Goal: Task Accomplishment & Management: Manage account settings

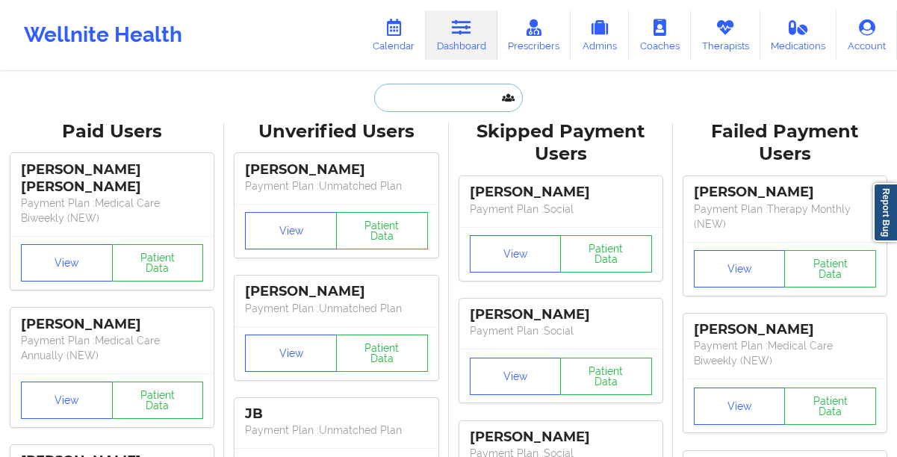
click at [420, 102] on input "text" at bounding box center [448, 98] width 148 height 28
paste input "[PERSON_NAME]"
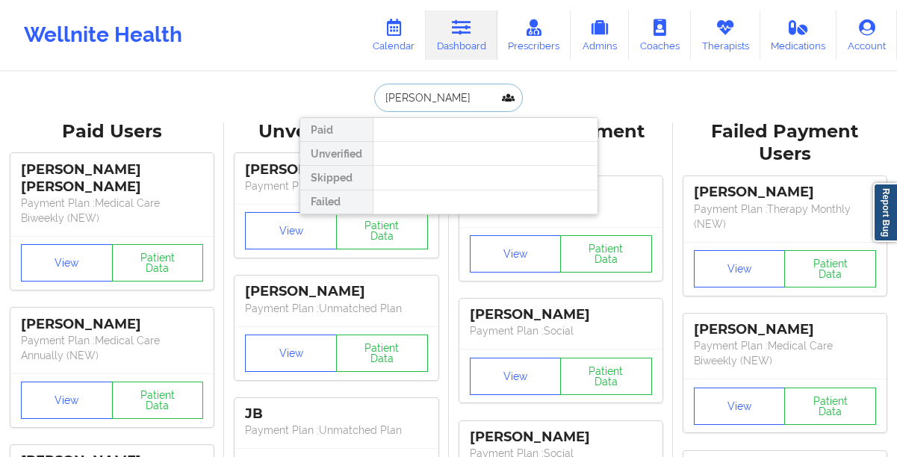
type input "[PERSON_NAME]"
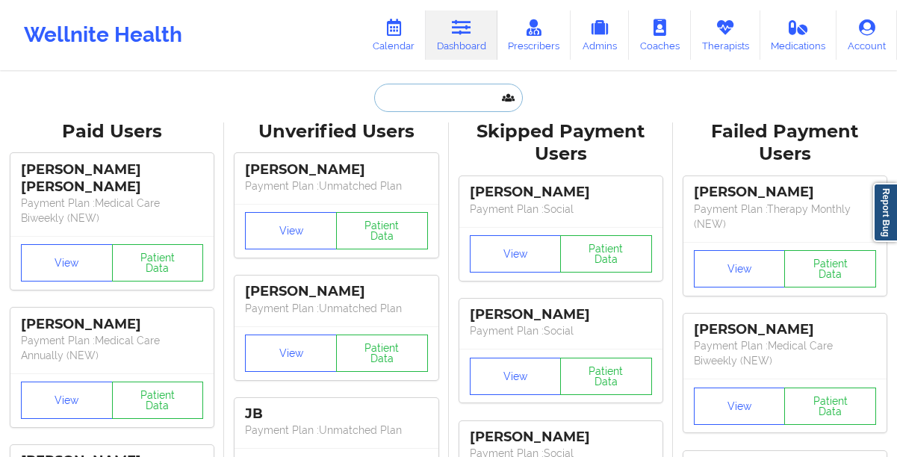
paste input "[EMAIL_ADDRESS][DOMAIN_NAME]"
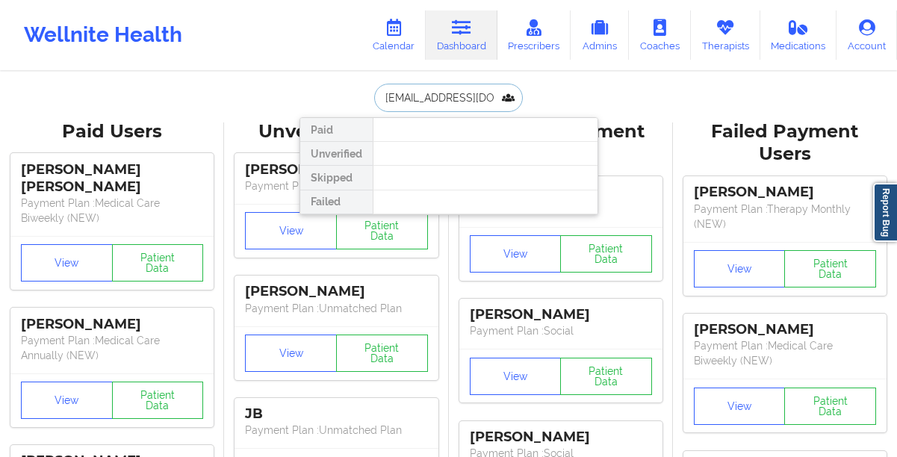
click at [418, 100] on input "[EMAIL_ADDRESS][DOMAIN_NAME]" at bounding box center [448, 98] width 148 height 28
type input "[EMAIL_ADDRESS][DOMAIN_NAME]"
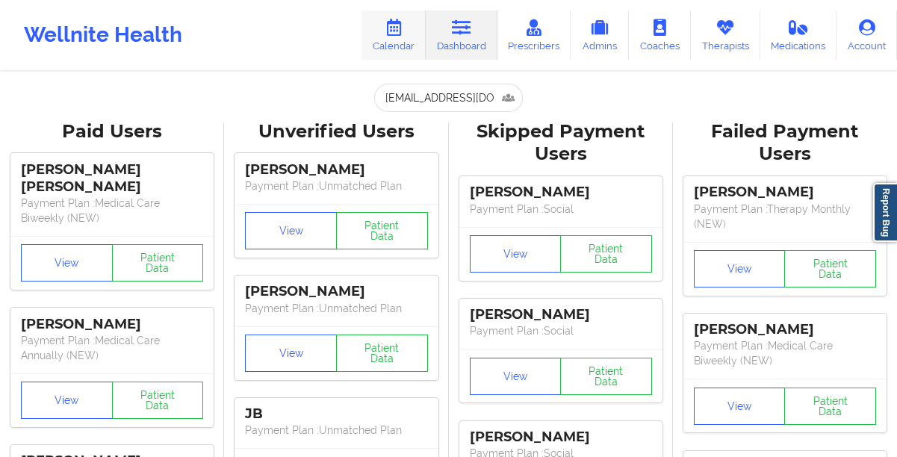
click at [394, 41] on link "Calendar" at bounding box center [393, 34] width 64 height 49
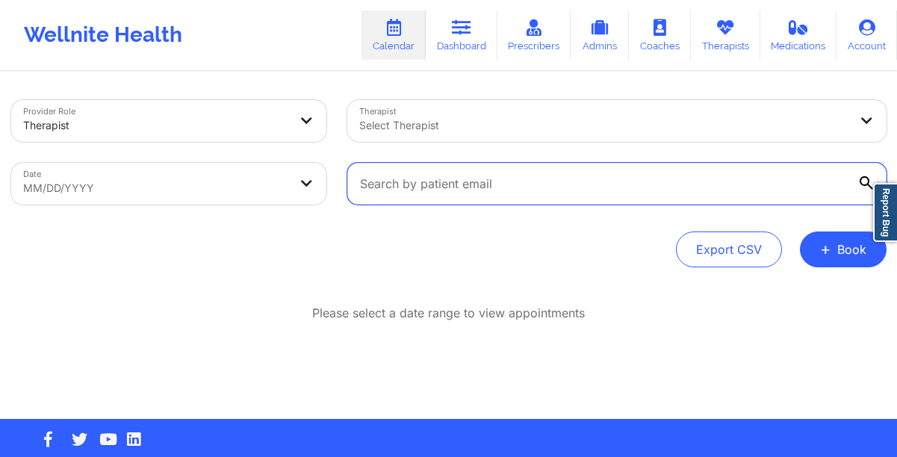
click at [422, 185] on input "text" at bounding box center [616, 184] width 539 height 42
paste input "[EMAIL_ADDRESS][DOMAIN_NAME]"
type input "[EMAIL_ADDRESS][DOMAIN_NAME]"
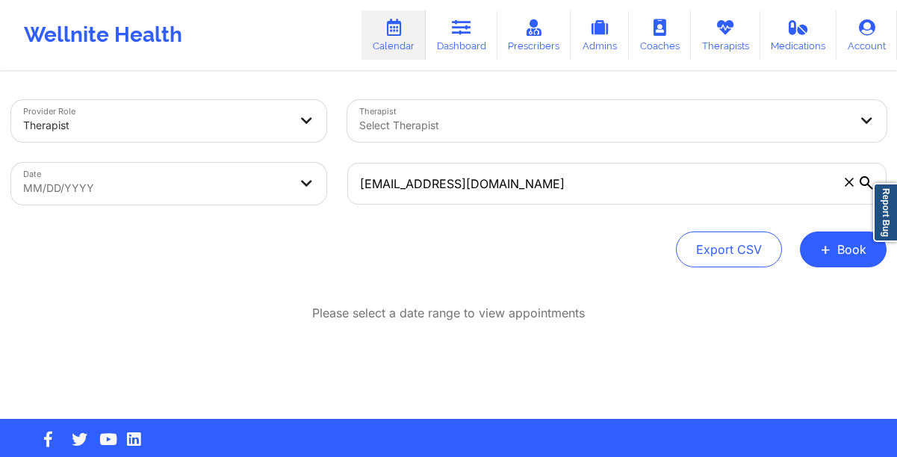
select select "2025-8"
select select "2025-9"
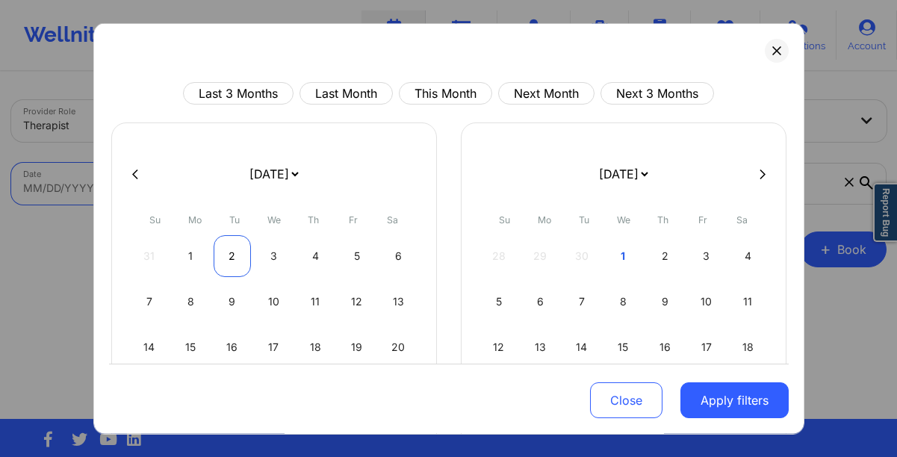
click at [223, 263] on div "2" at bounding box center [232, 256] width 38 height 42
select select "2025-8"
select select "2025-9"
select select "2025-8"
select select "2025-9"
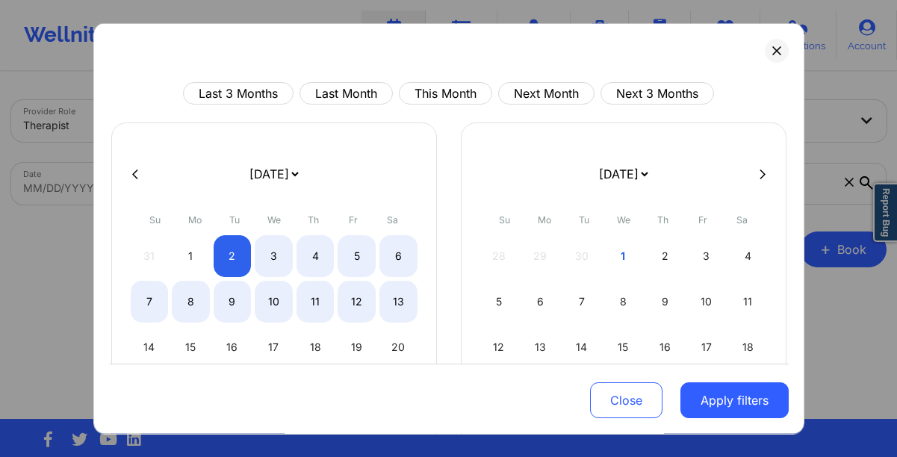
select select "2025-8"
select select "2025-9"
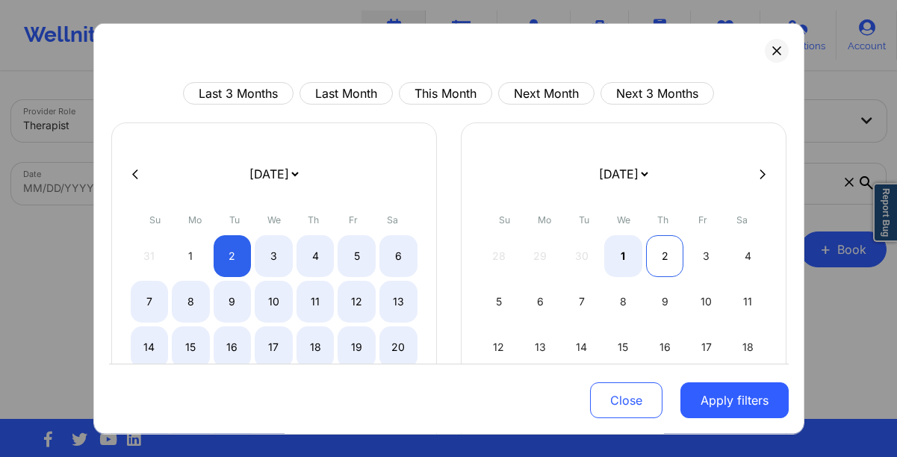
select select "2025-8"
select select "2025-9"
click at [674, 261] on div "2" at bounding box center [665, 256] width 38 height 42
select select "2025-8"
select select "2025-9"
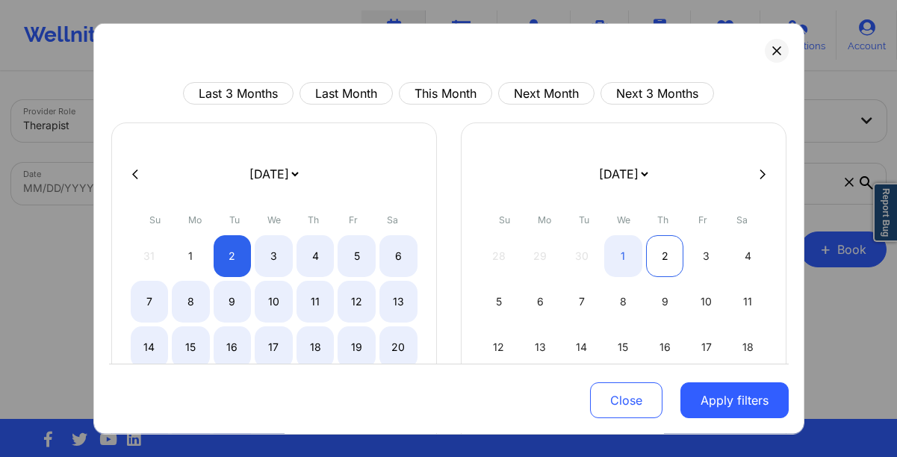
click at [674, 261] on div "2" at bounding box center [665, 256] width 38 height 42
select select "2025-9"
select select "2025-10"
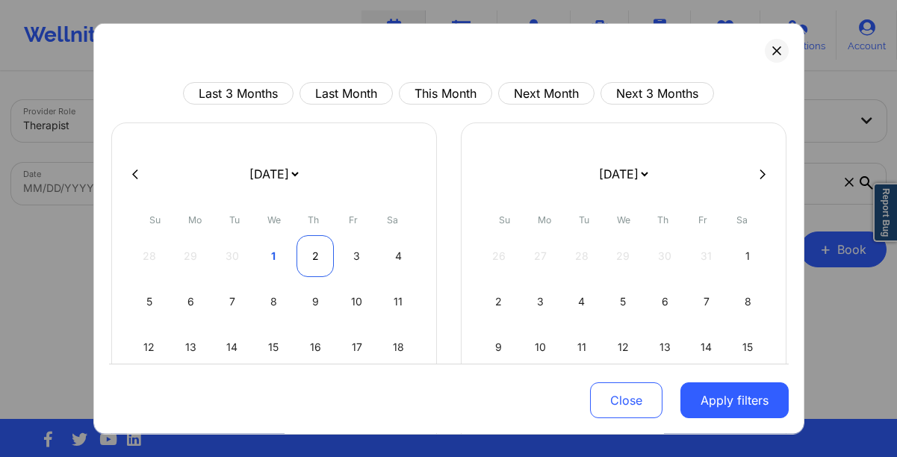
select select "2025-9"
select select "2025-10"
click at [318, 255] on div "2" at bounding box center [315, 256] width 38 height 42
select select "2025-9"
select select "2025-10"
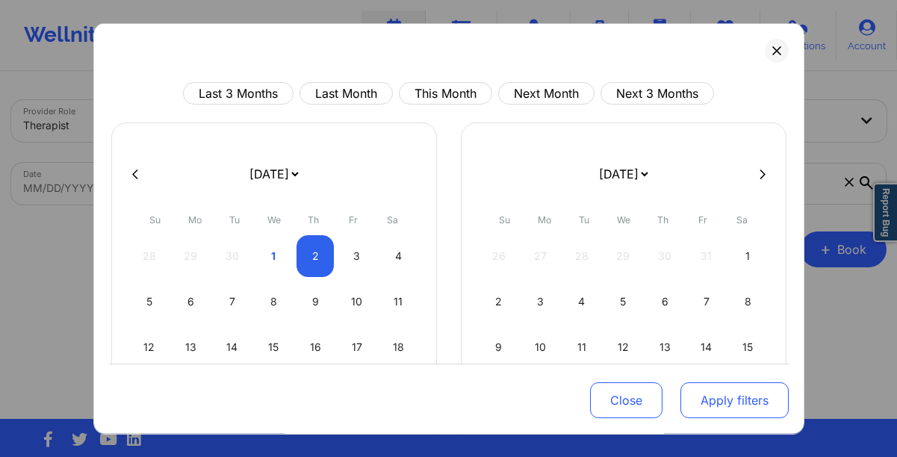
click at [705, 395] on button "Apply filters" at bounding box center [734, 400] width 108 height 36
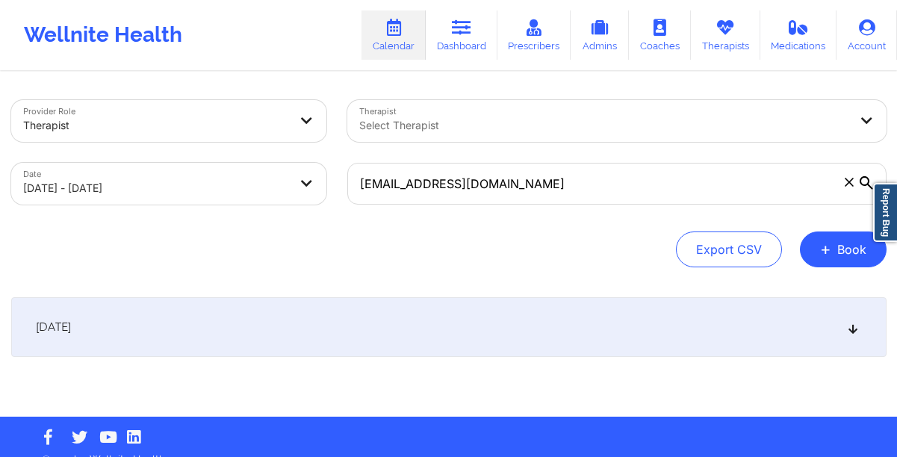
click at [590, 358] on div "[DATE] No appointments" at bounding box center [448, 356] width 875 height 119
click at [527, 320] on div "[DATE]" at bounding box center [448, 327] width 875 height 60
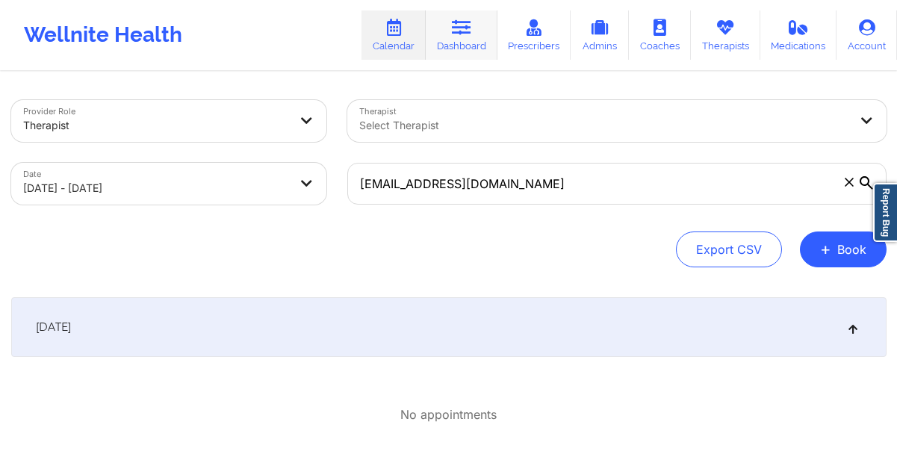
click at [468, 47] on link "Dashboard" at bounding box center [462, 34] width 72 height 49
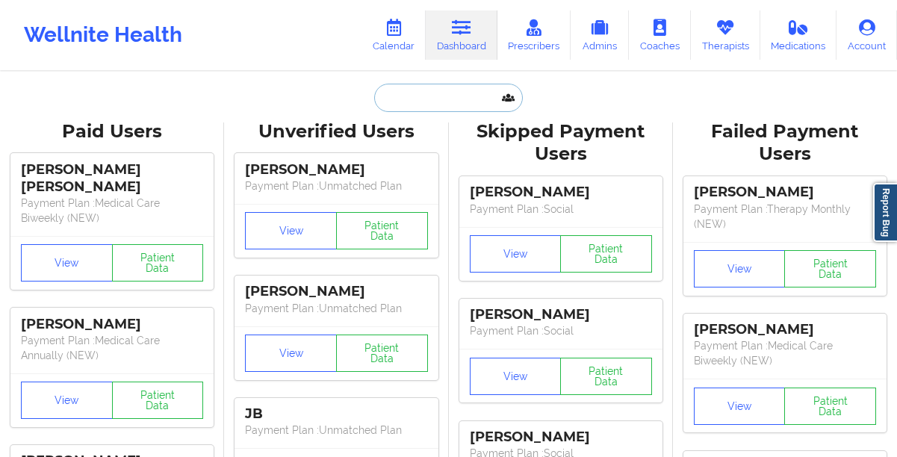
click at [401, 107] on input "text" at bounding box center [448, 98] width 148 height 28
paste input "[EMAIL_ADDRESS][DOMAIN_NAME]"
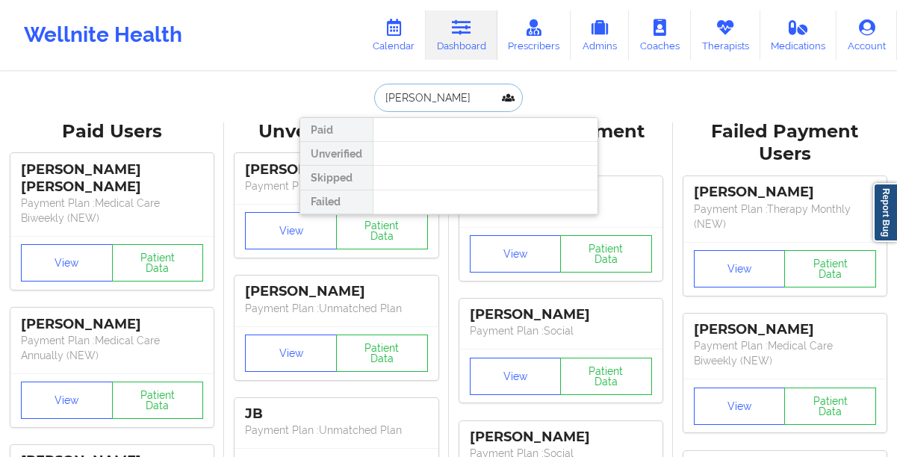
type input "[PERSON_NAME]"
click at [391, 38] on link "Calendar" at bounding box center [393, 34] width 64 height 49
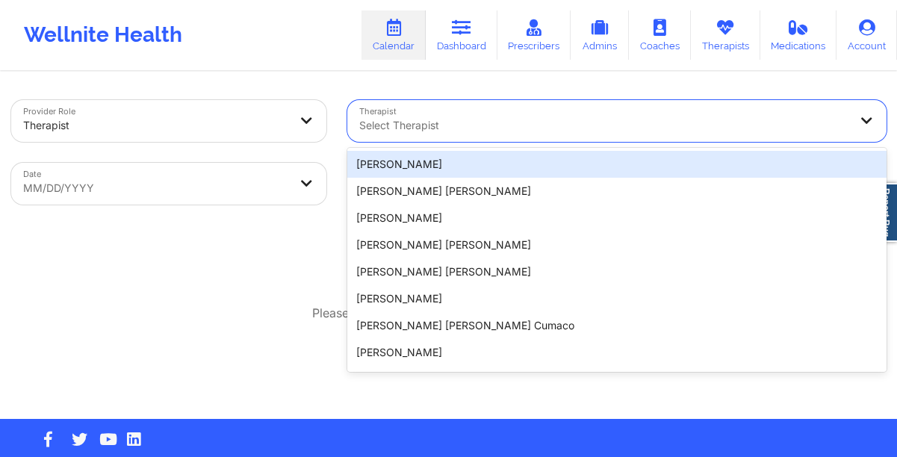
click at [424, 131] on div at bounding box center [604, 125] width 490 height 18
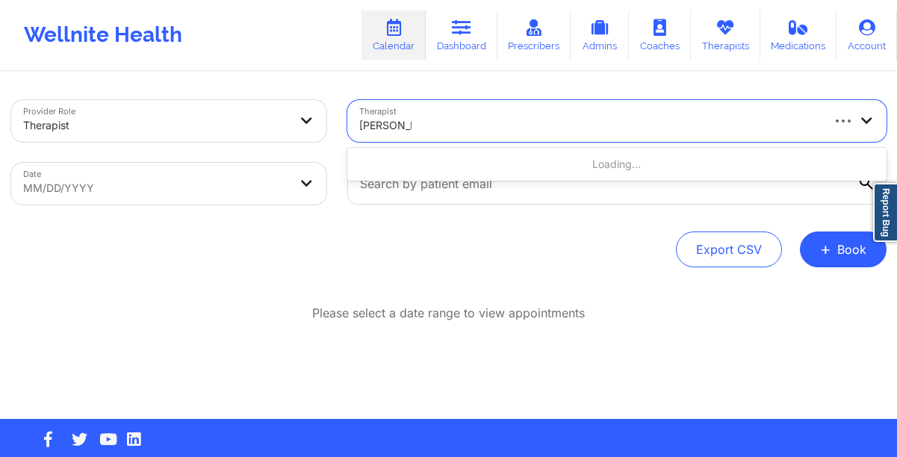
type input "[PERSON_NAME]"
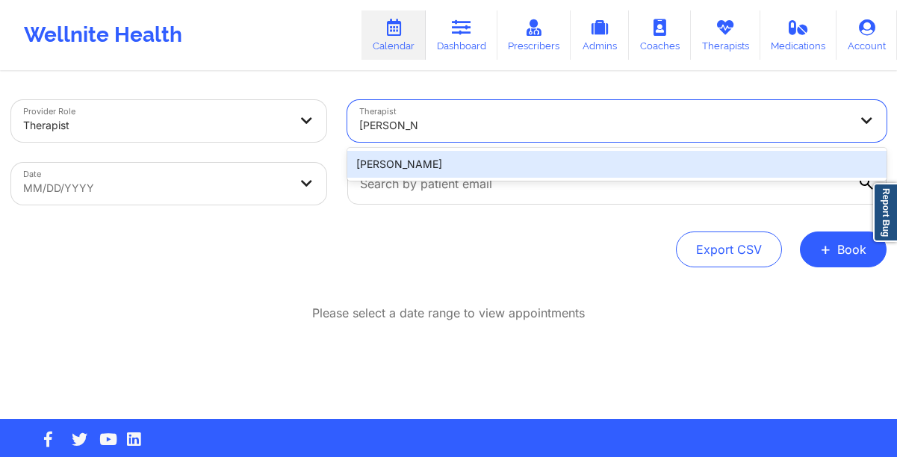
click at [370, 169] on div "[PERSON_NAME]" at bounding box center [616, 164] width 539 height 27
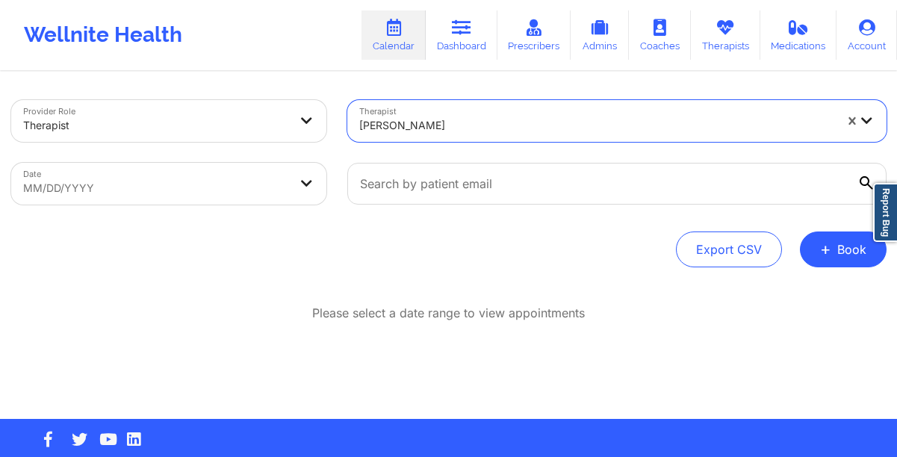
select select "2025-8"
select select "2025-9"
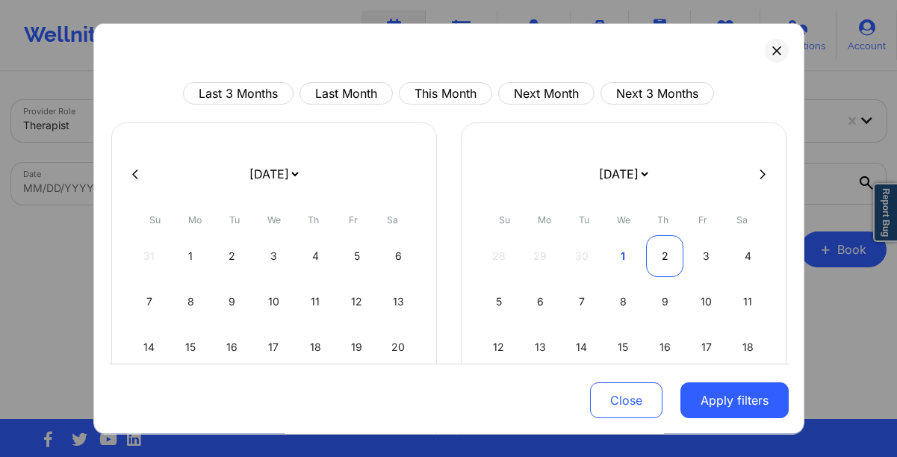
click at [658, 254] on div "2" at bounding box center [665, 256] width 38 height 42
select select "2025-9"
select select "2025-10"
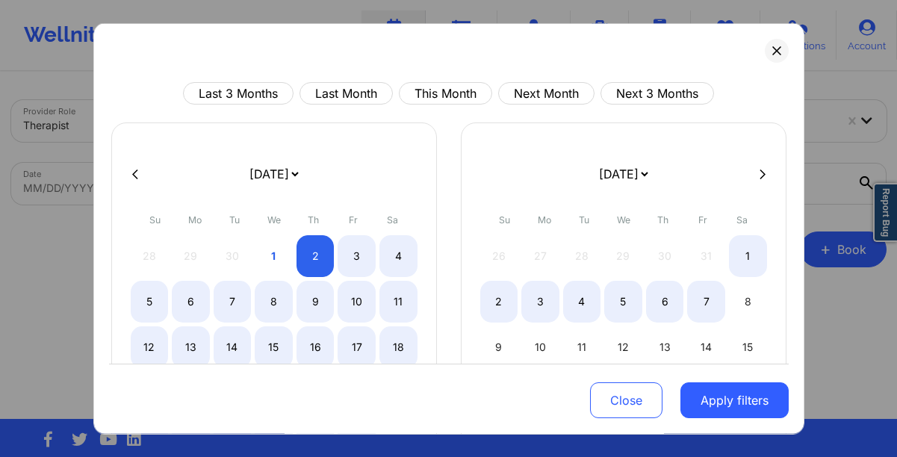
select select "2025-9"
select select "2025-10"
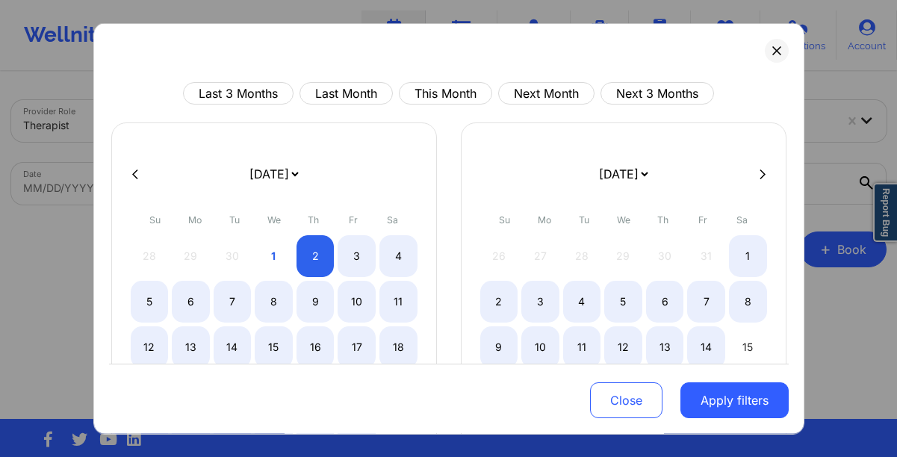
select select "2025-9"
select select "2025-10"
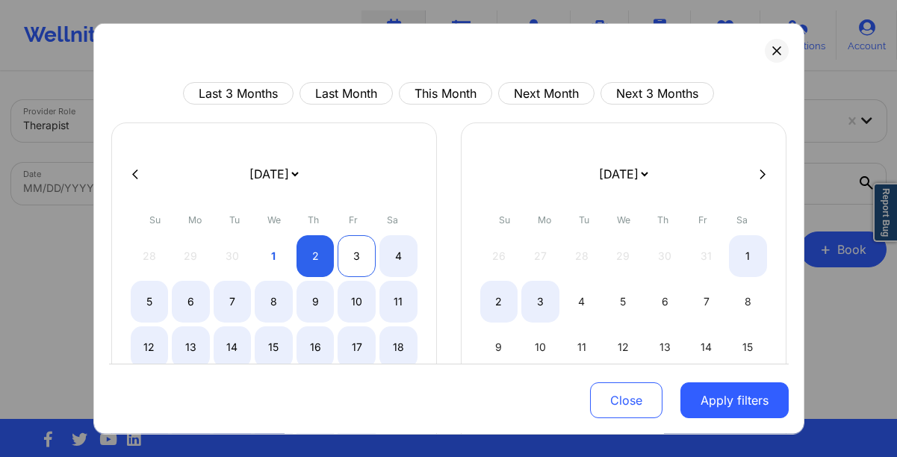
select select "2025-9"
select select "2025-10"
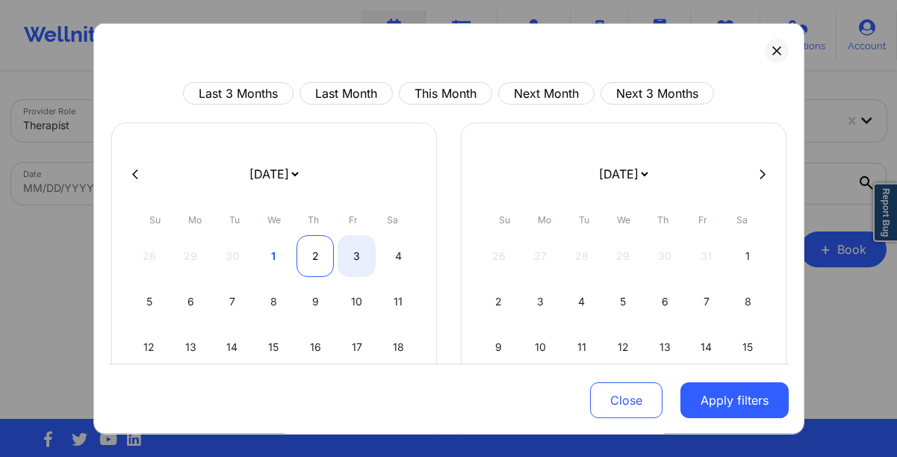
select select "2025-9"
select select "2025-10"
click at [317, 244] on div "2" at bounding box center [315, 256] width 38 height 42
select select "2025-9"
select select "2025-10"
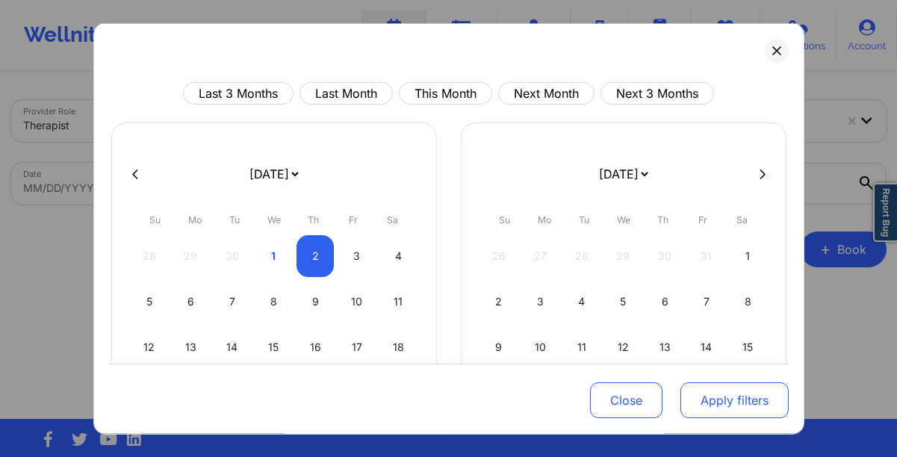
click at [746, 400] on button "Apply filters" at bounding box center [734, 400] width 108 height 36
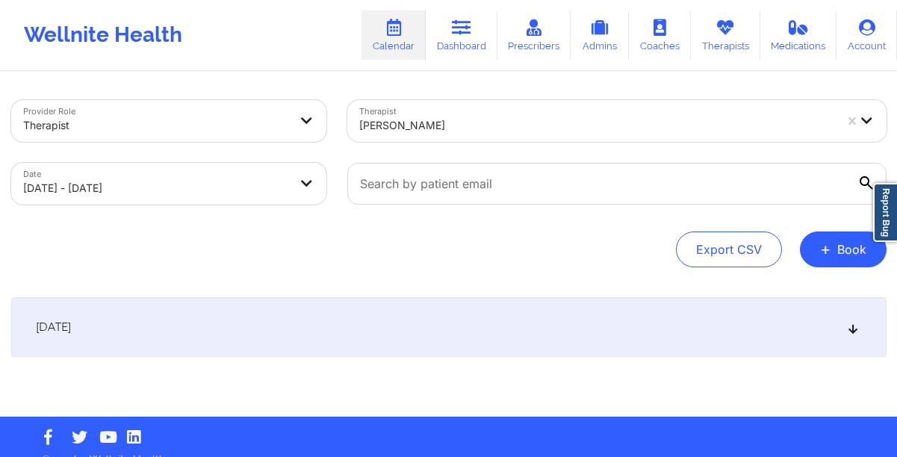
click at [679, 322] on div "[DATE]" at bounding box center [448, 327] width 875 height 60
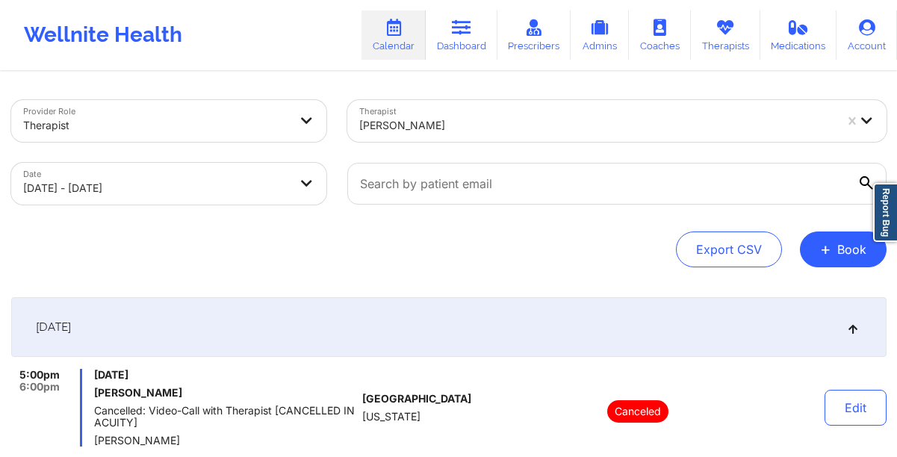
click at [457, 137] on div "[PERSON_NAME]" at bounding box center [596, 125] width 475 height 33
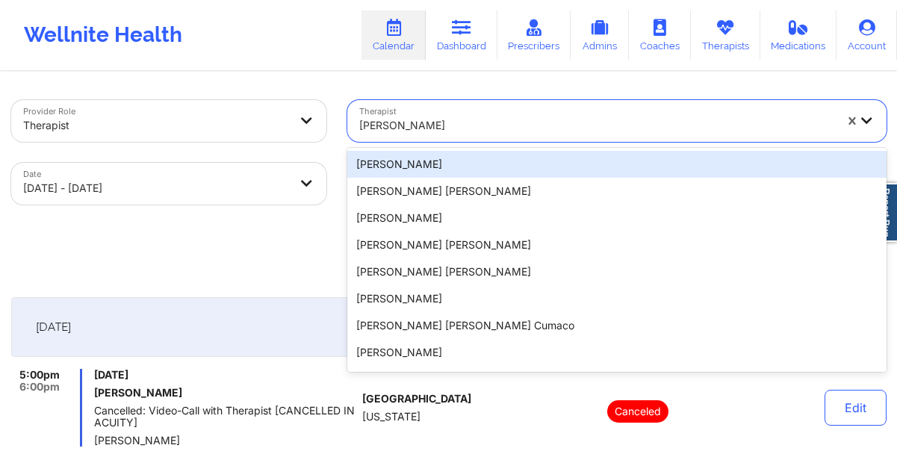
click at [203, 173] on body "Wellnite Health Calendar Dashboard Prescribers Admins Coaches Therapists Medica…" at bounding box center [448, 228] width 897 height 457
select select "2025-9"
select select "2025-10"
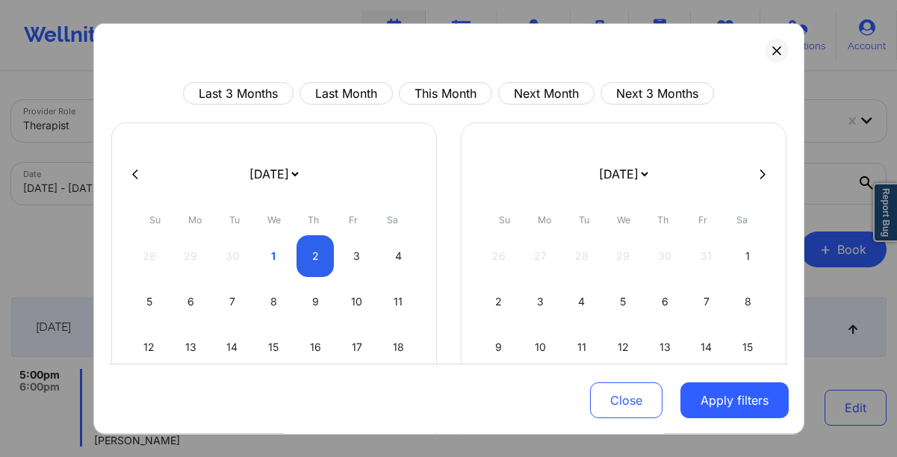
click at [203, 173] on form "[DATE] [DATE] [DATE] [DATE] [DATE] [DATE] [DATE] [DATE] [DATE] [DATE] [DATE] [D…" at bounding box center [273, 174] width 243 height 42
click at [272, 253] on div "1" at bounding box center [274, 256] width 38 height 42
select select "2025-9"
select select "2025-10"
select select "2025-9"
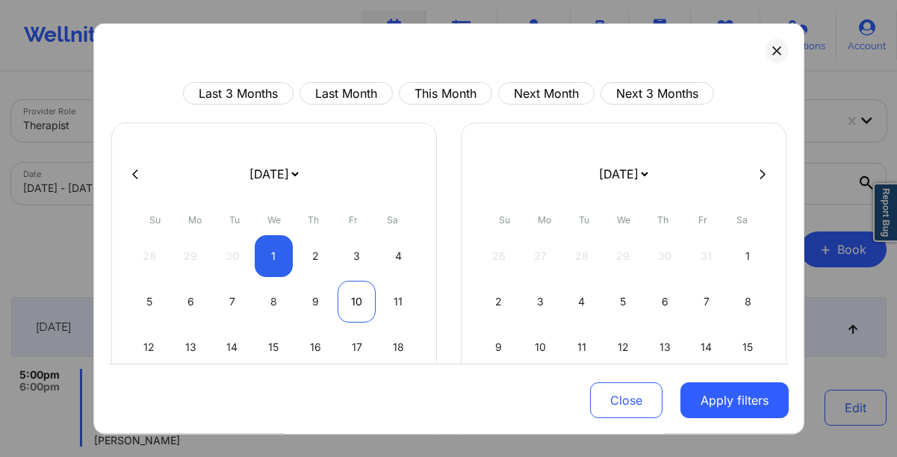
select select "2025-10"
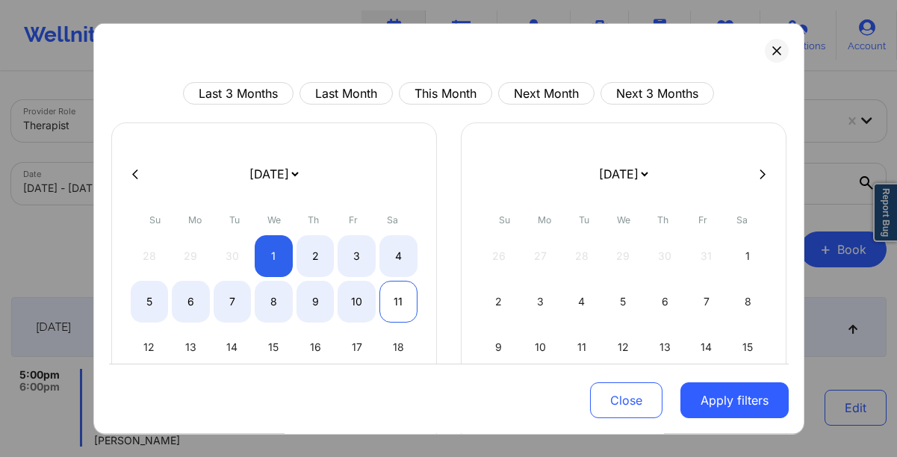
select select "2025-9"
select select "2025-10"
select select "2025-9"
select select "2025-10"
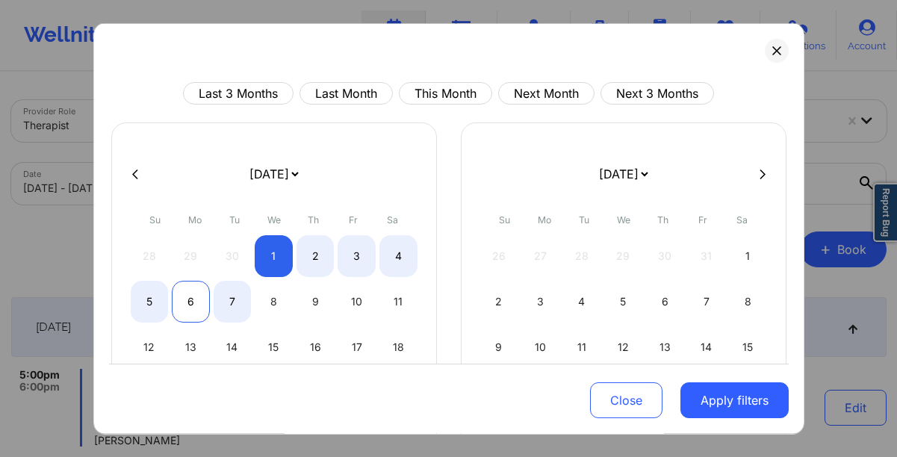
select select "2025-9"
select select "2025-10"
click at [184, 304] on div "6" at bounding box center [191, 302] width 38 height 42
select select "2025-9"
select select "2025-10"
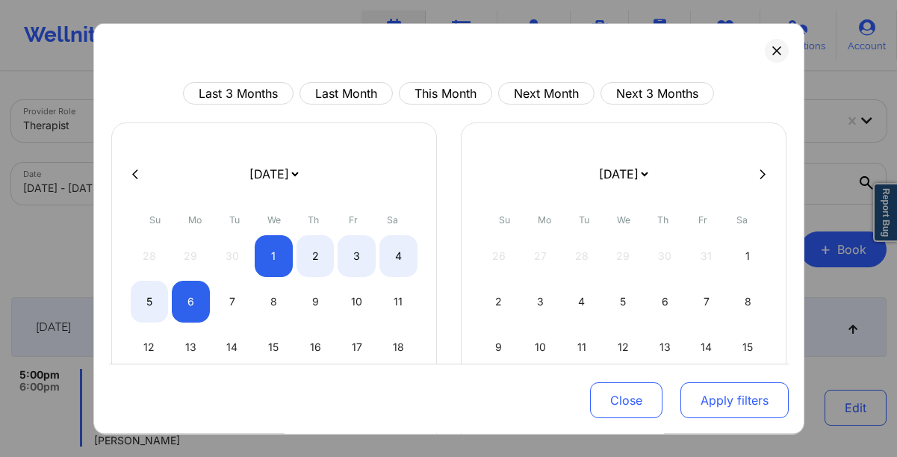
click at [755, 414] on button "Apply filters" at bounding box center [734, 400] width 108 height 36
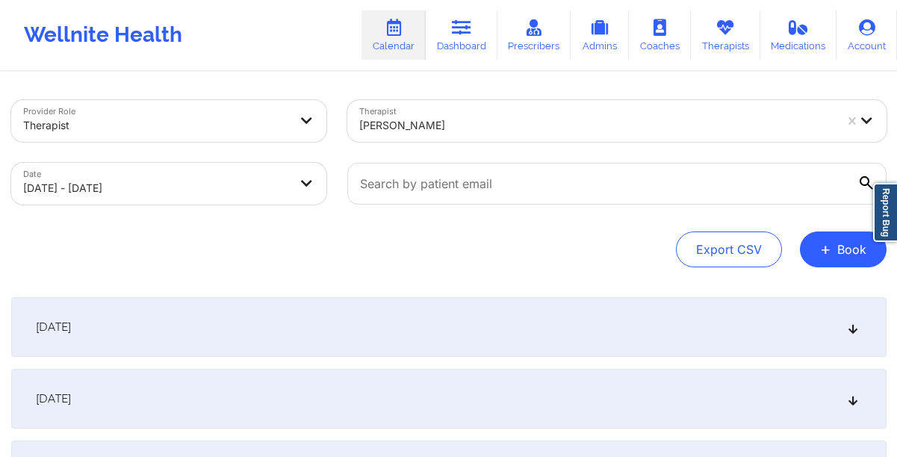
click at [320, 319] on div "[DATE]" at bounding box center [448, 327] width 875 height 60
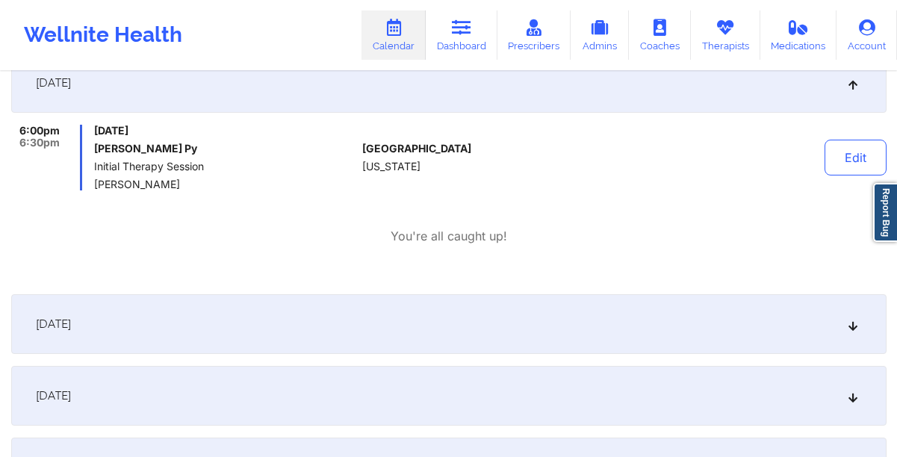
click at [320, 319] on div "[DATE]" at bounding box center [448, 324] width 875 height 60
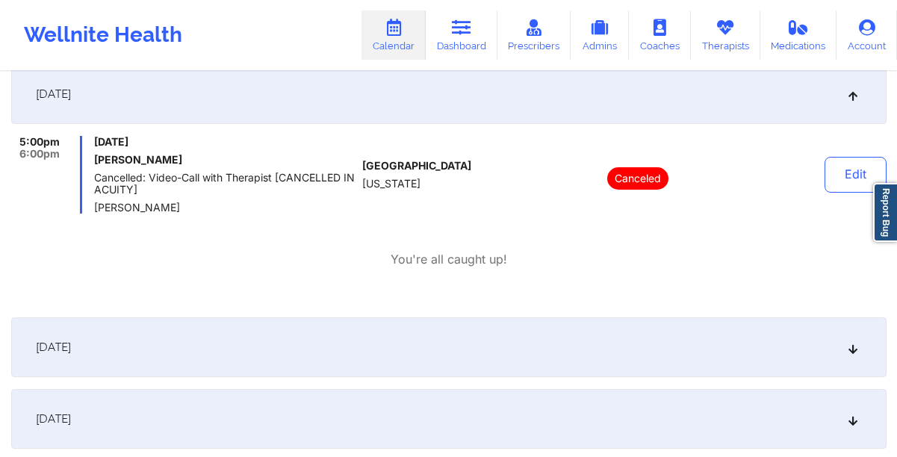
scroll to position [487, 0]
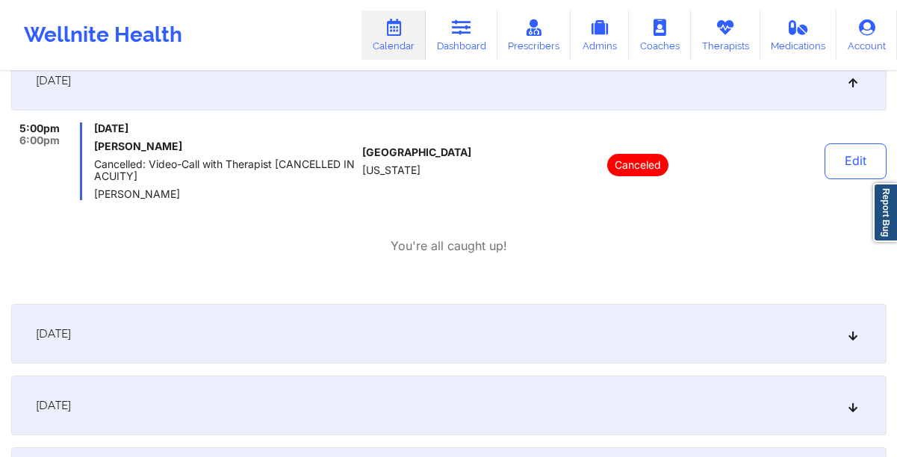
click at [317, 335] on div "[DATE]" at bounding box center [448, 334] width 875 height 60
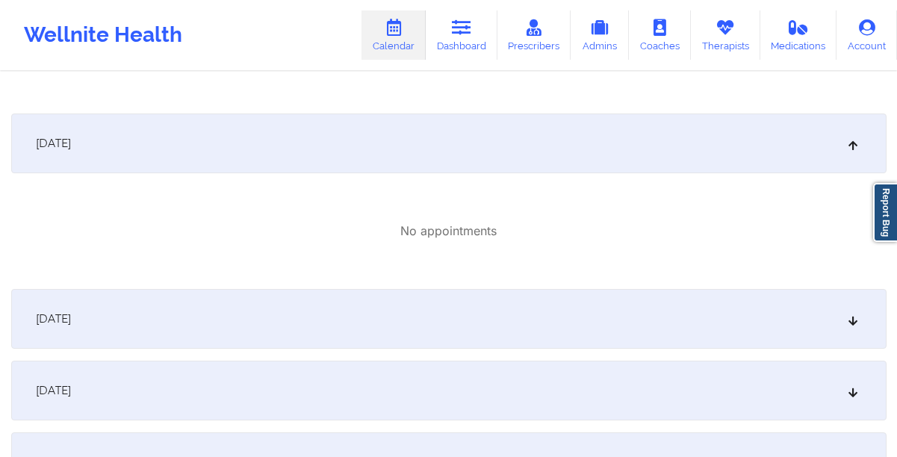
click at [318, 325] on div "[DATE]" at bounding box center [448, 319] width 875 height 60
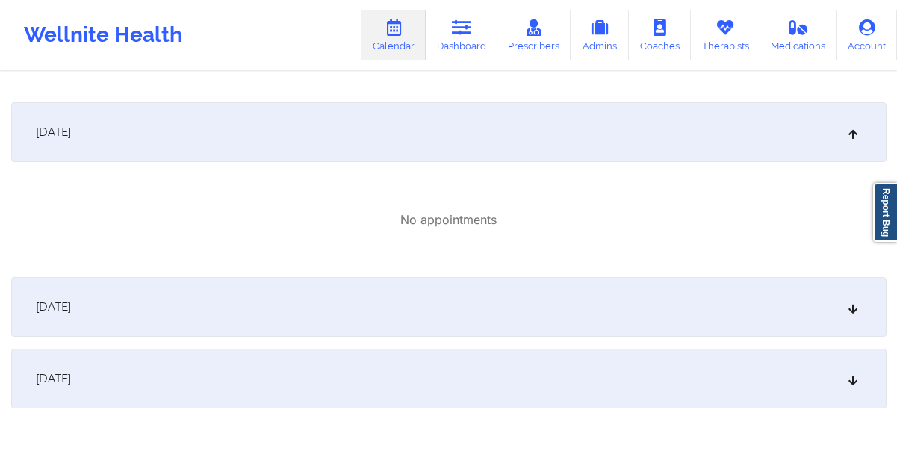
click at [314, 292] on div "[DATE]" at bounding box center [448, 307] width 875 height 60
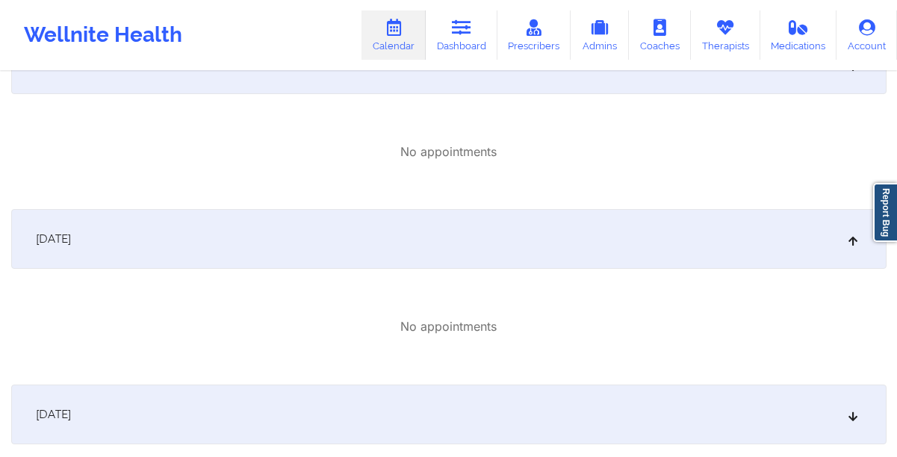
scroll to position [1041, 0]
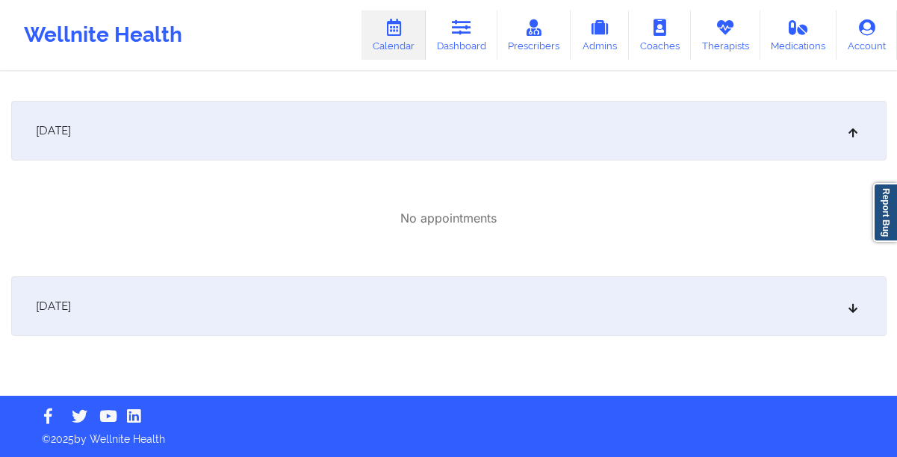
click at [293, 291] on div "[DATE]" at bounding box center [448, 306] width 875 height 60
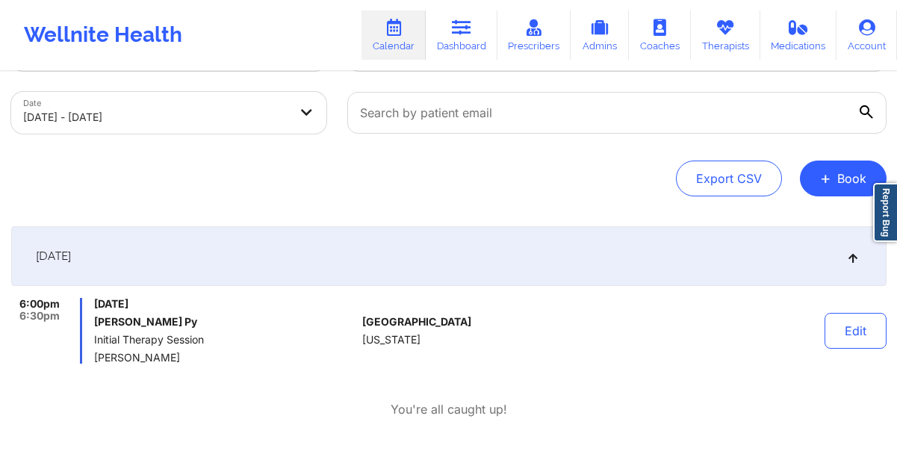
scroll to position [0, 0]
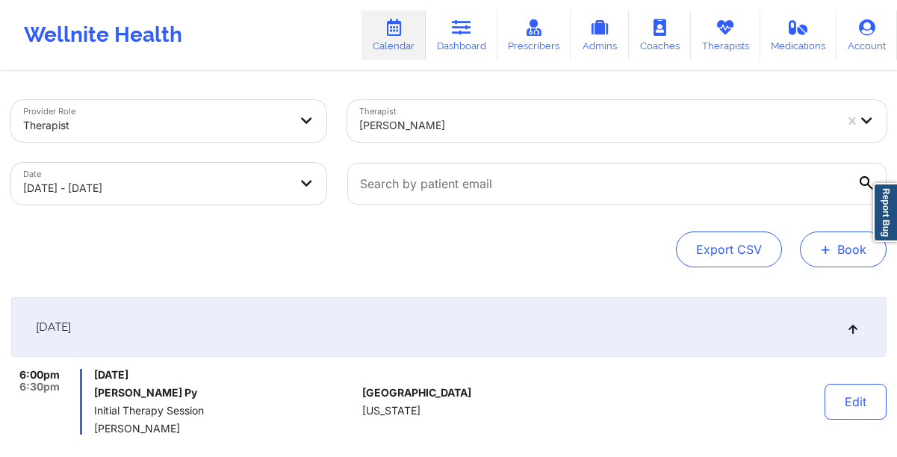
click at [843, 234] on button "+ Book" at bounding box center [843, 249] width 87 height 36
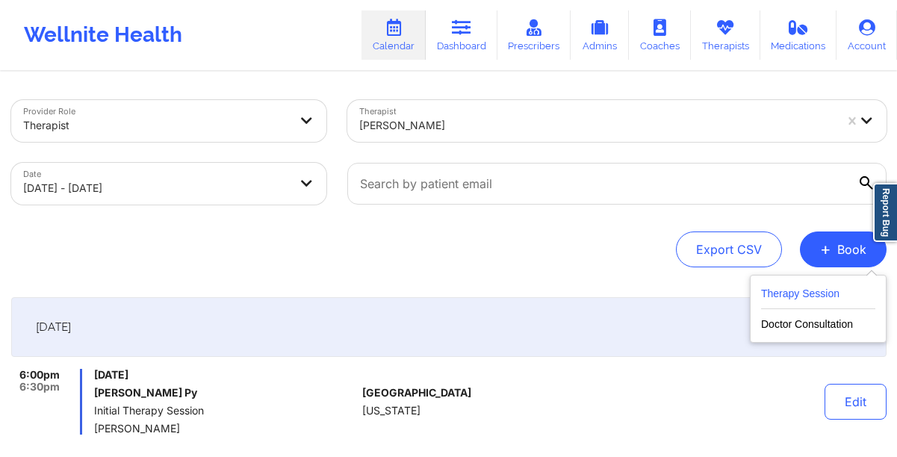
click at [788, 302] on button "Therapy Session" at bounding box center [818, 296] width 114 height 25
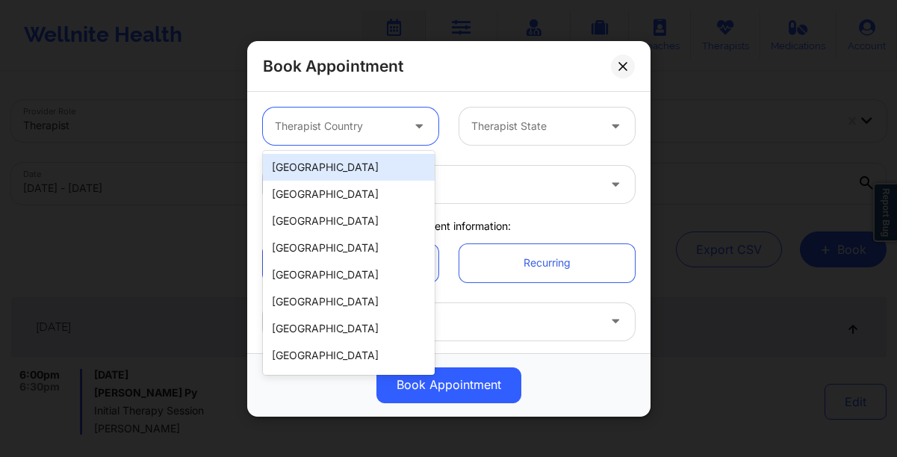
click at [370, 131] on div at bounding box center [338, 126] width 126 height 18
click at [349, 152] on div "[GEOGRAPHIC_DATA] [GEOGRAPHIC_DATA] [GEOGRAPHIC_DATA] [GEOGRAPHIC_DATA] [GEOGRA…" at bounding box center [349, 263] width 172 height 224
click at [346, 171] on div "[GEOGRAPHIC_DATA]" at bounding box center [349, 167] width 172 height 27
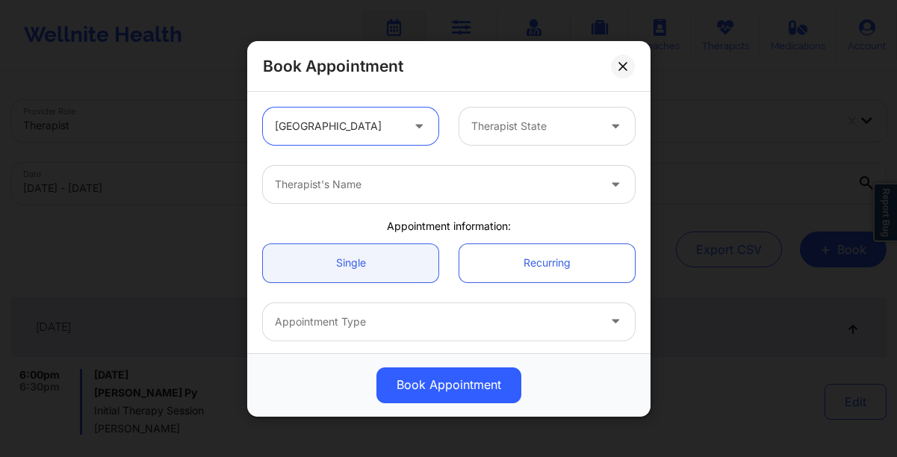
click at [526, 122] on div at bounding box center [534, 126] width 126 height 18
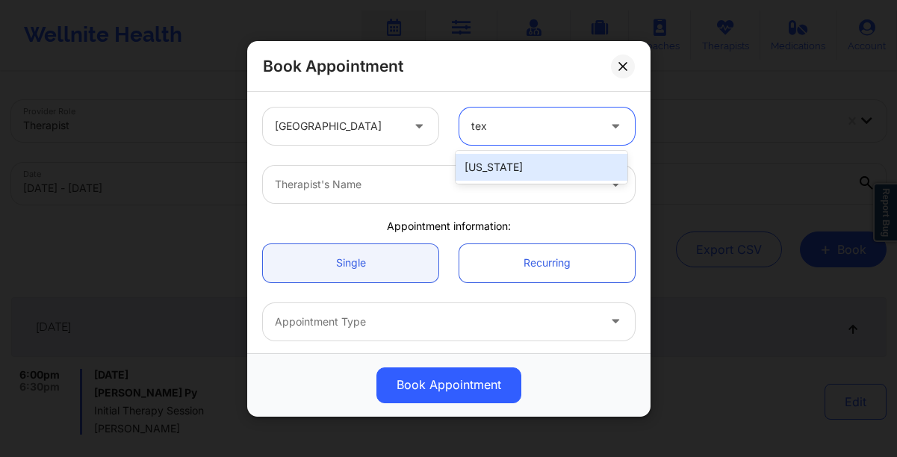
type input "texa"
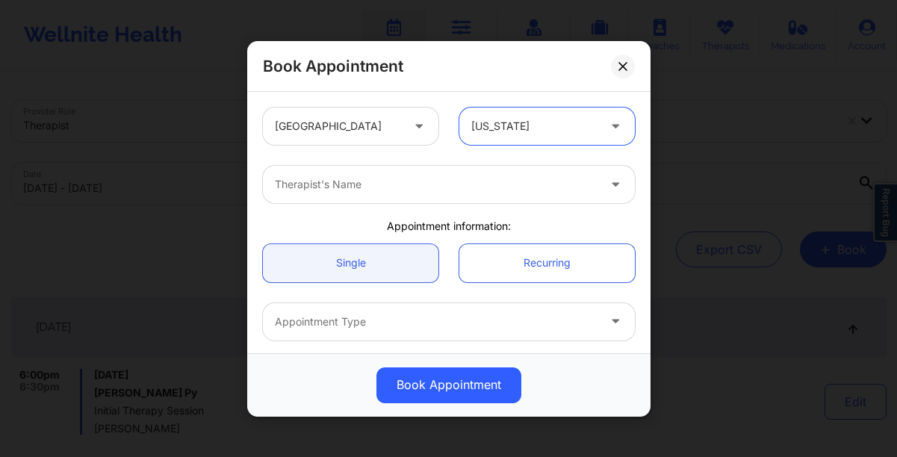
click at [406, 187] on div at bounding box center [436, 184] width 322 height 18
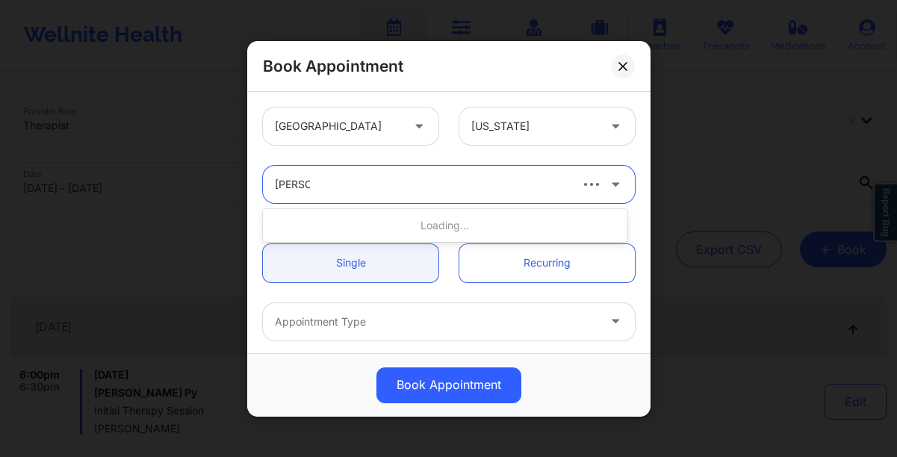
type input "KELLYN"
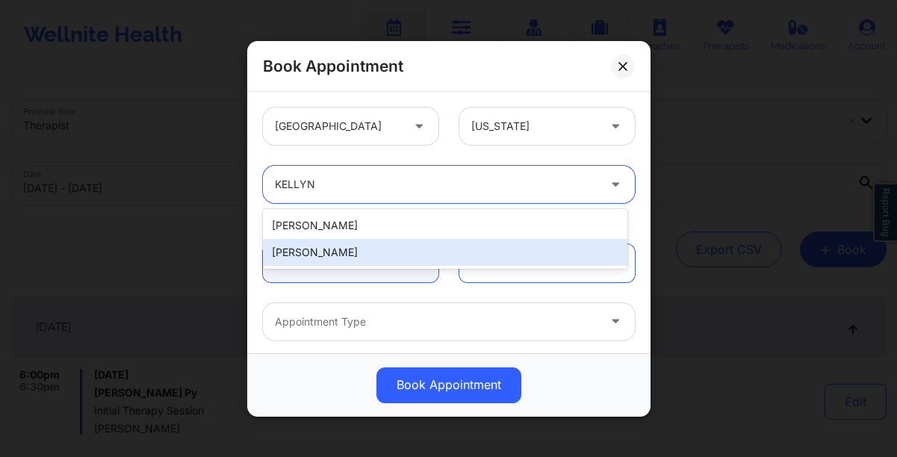
click at [376, 251] on div "[PERSON_NAME]" at bounding box center [445, 252] width 364 height 27
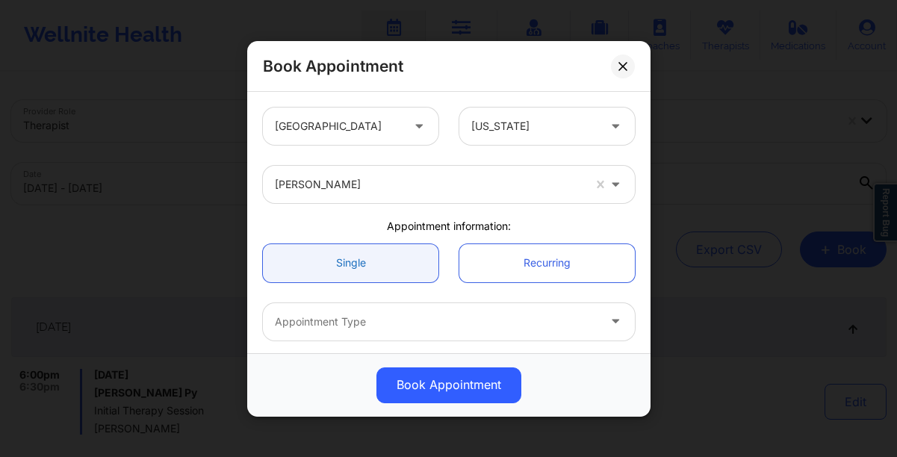
click at [364, 266] on link "Single" at bounding box center [350, 262] width 175 height 38
click at [362, 322] on div at bounding box center [436, 322] width 322 height 18
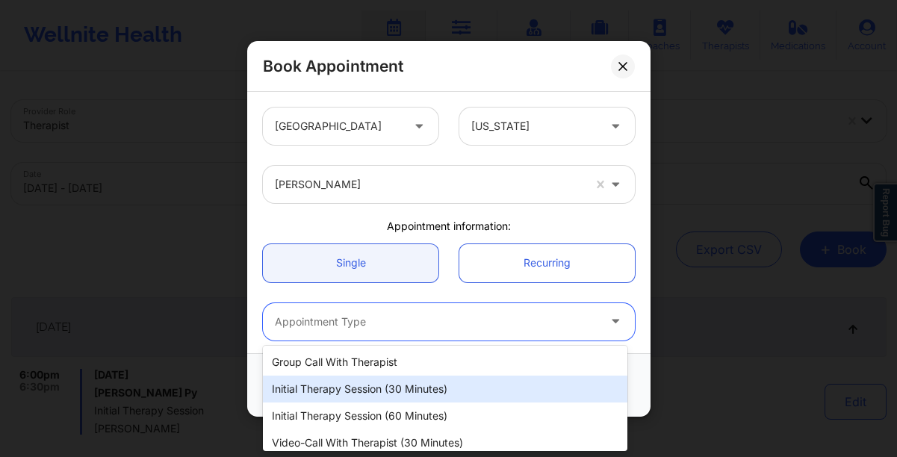
click at [344, 391] on div "Initial Therapy Session (30 minutes)" at bounding box center [445, 388] width 364 height 27
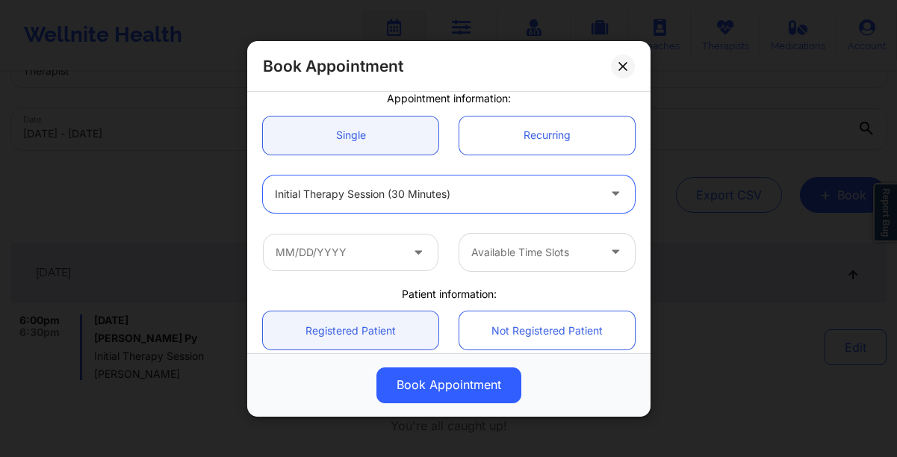
scroll to position [134, 0]
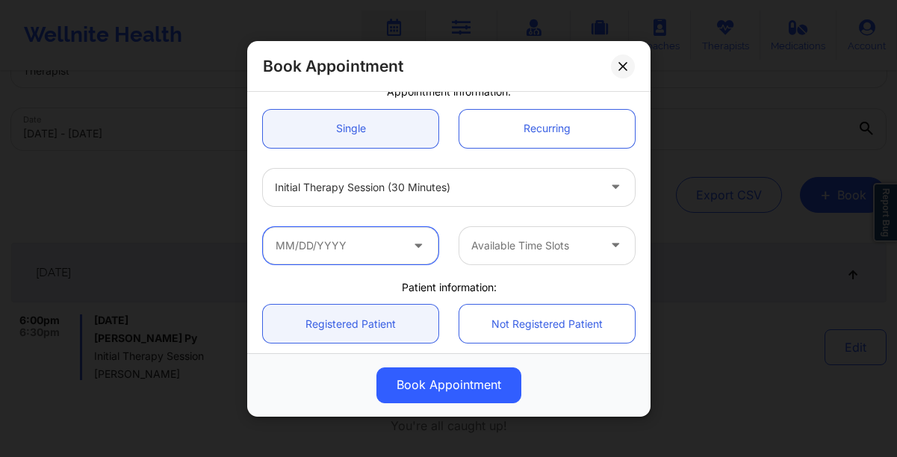
click at [367, 249] on input "text" at bounding box center [350, 244] width 175 height 37
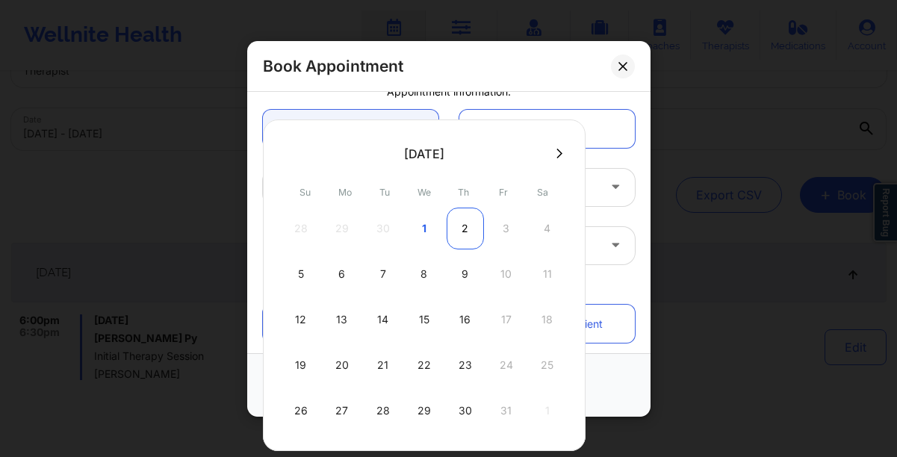
click at [458, 230] on div "2" at bounding box center [464, 229] width 37 height 42
type input "[DATE]"
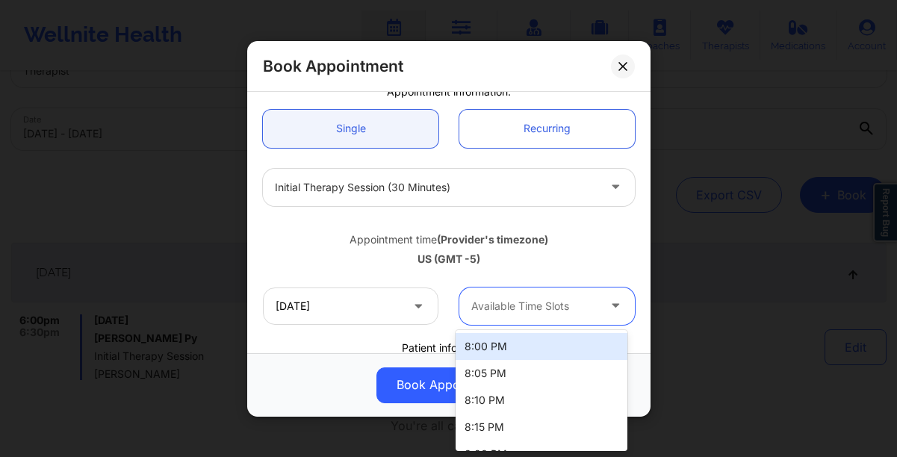
click at [564, 323] on div "Available Time Slots" at bounding box center [529, 305] width 140 height 37
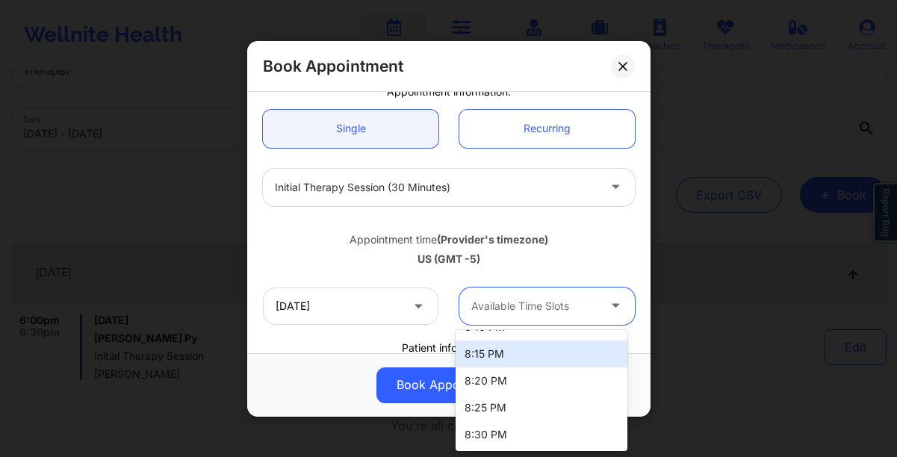
scroll to position [0, 0]
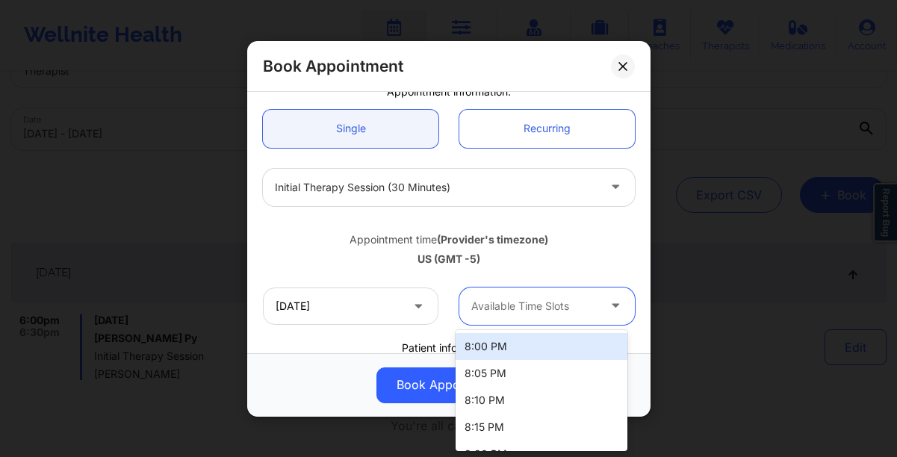
click at [521, 303] on div at bounding box center [534, 306] width 126 height 18
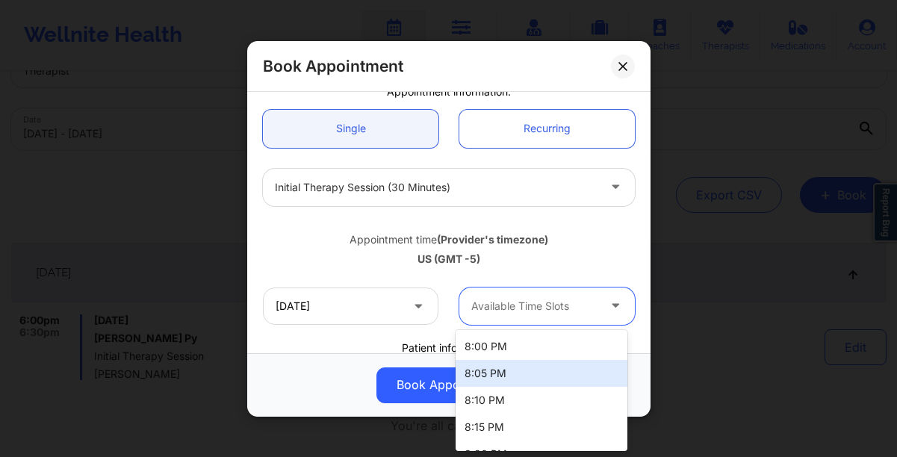
scroll to position [1, 0]
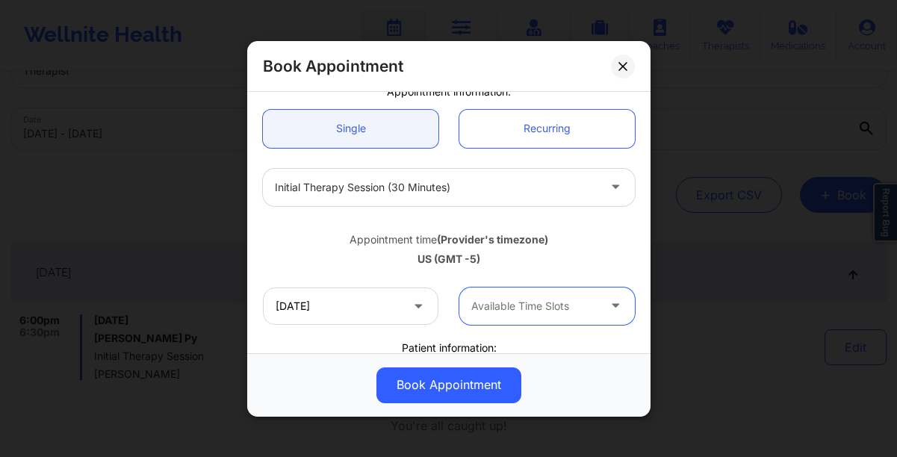
click at [507, 299] on div at bounding box center [534, 306] width 126 height 18
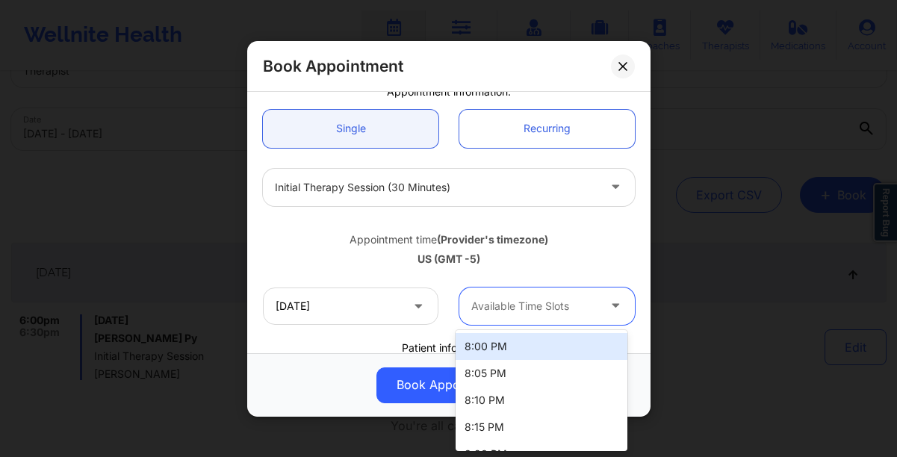
scroll to position [73, 0]
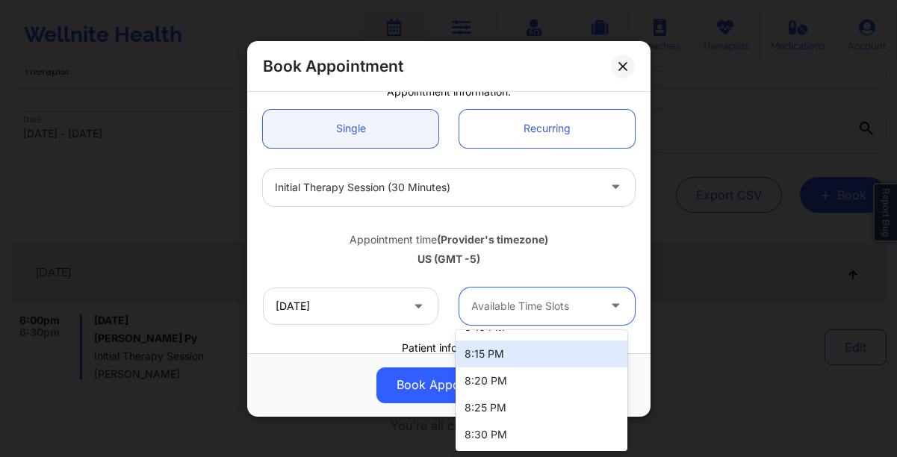
click at [683, 113] on div "Book Appointment [GEOGRAPHIC_DATA] [US_STATE] [PERSON_NAME] Appointment informa…" at bounding box center [448, 228] width 897 height 457
